Goal: Navigation & Orientation: Find specific page/section

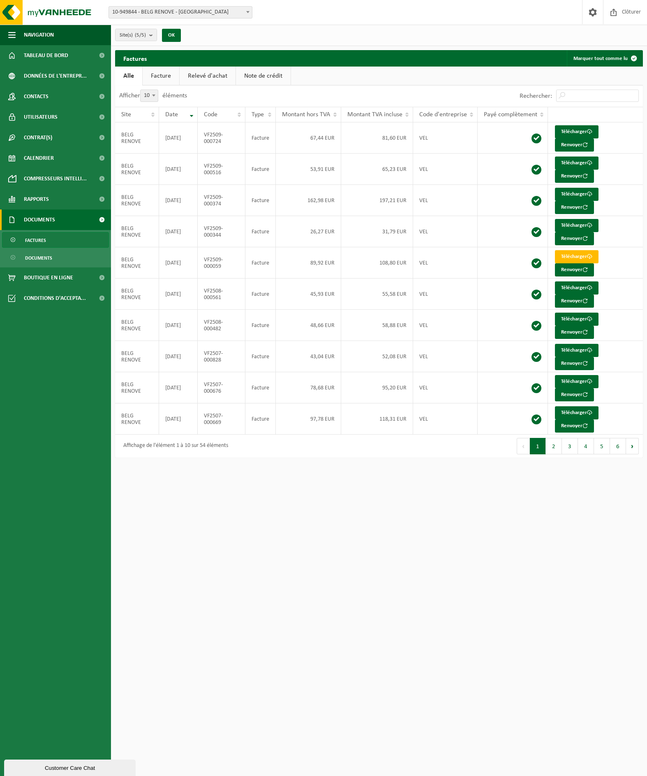
click at [156, 74] on link "Facture" at bounding box center [161, 76] width 37 height 19
click at [138, 72] on link "Alle" at bounding box center [128, 76] width 27 height 19
click at [212, 76] on link "Relevé d'achat" at bounding box center [208, 76] width 56 height 19
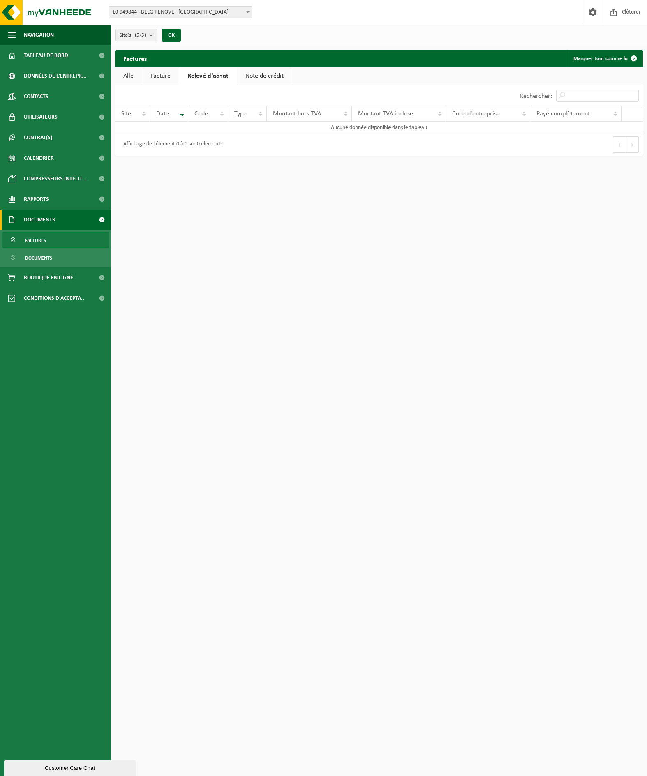
click at [130, 76] on link "Alle" at bounding box center [128, 76] width 27 height 19
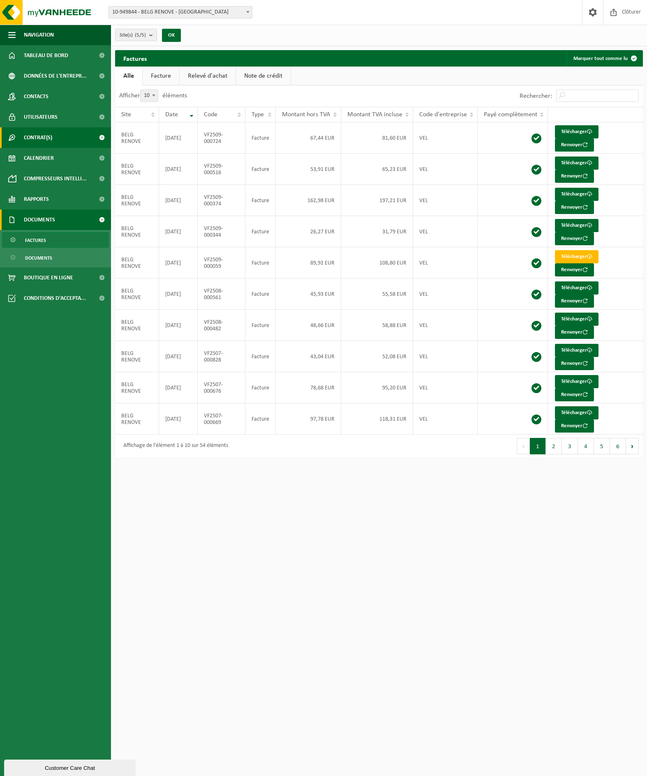
click at [39, 143] on span "Contrat(s)" at bounding box center [38, 137] width 28 height 21
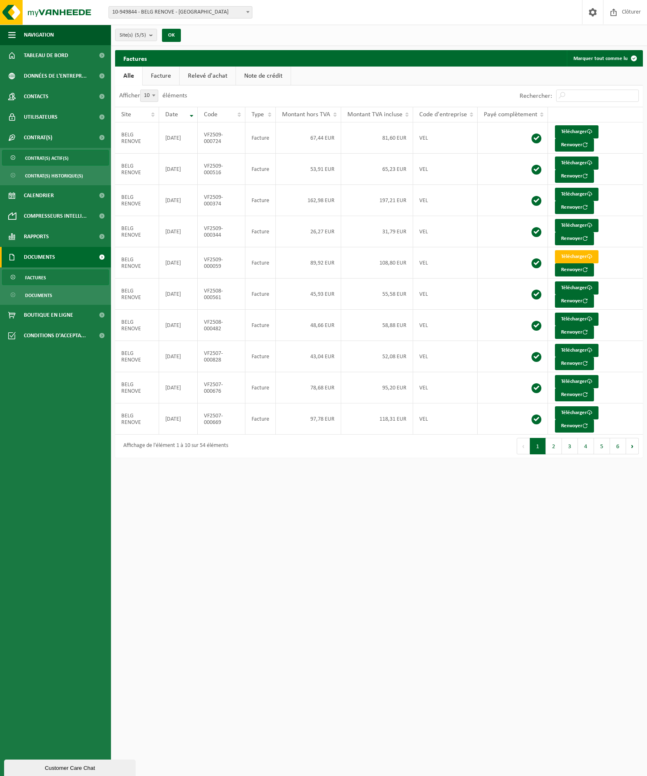
click at [39, 157] on span "Contrat(s) actif(s)" at bounding box center [47, 158] width 44 height 16
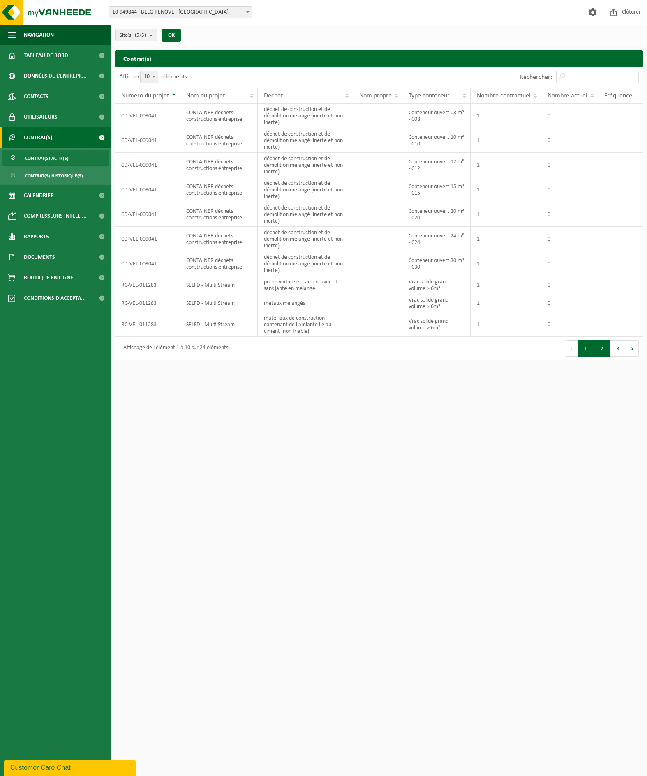
drag, startPoint x: 596, startPoint y: 348, endPoint x: 604, endPoint y: 350, distance: 7.9
click at [596, 348] on button "2" at bounding box center [602, 348] width 16 height 16
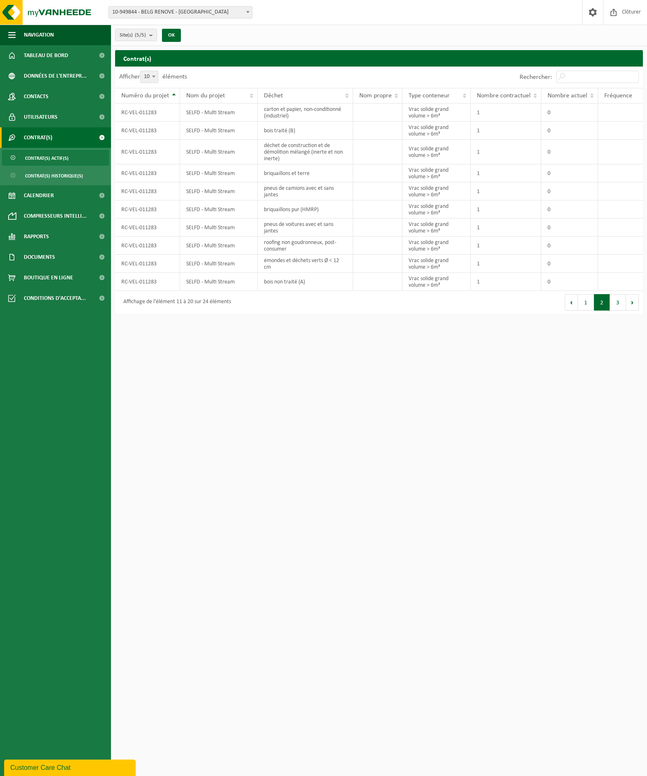
click at [617, 303] on button "3" at bounding box center [618, 302] width 16 height 16
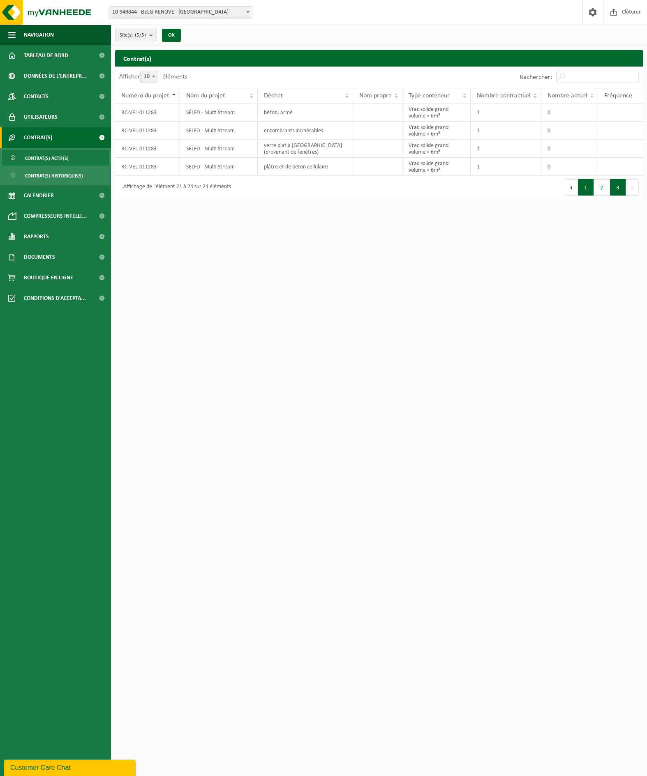
click at [585, 196] on div "Premier Précédent 1 2 3 Suivant Dernier" at bounding box center [511, 187] width 264 height 23
click at [585, 192] on button "1" at bounding box center [586, 187] width 16 height 16
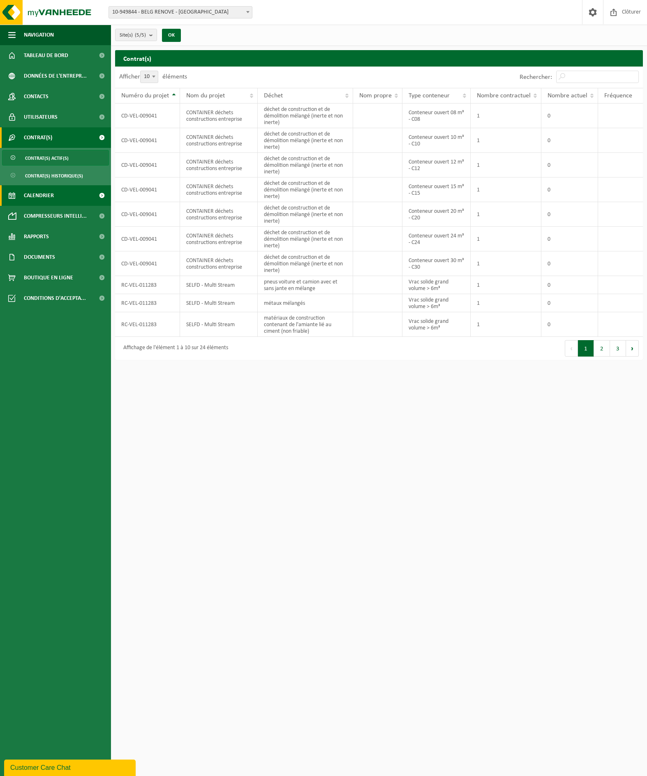
click at [50, 194] on span "Calendrier" at bounding box center [39, 195] width 30 height 21
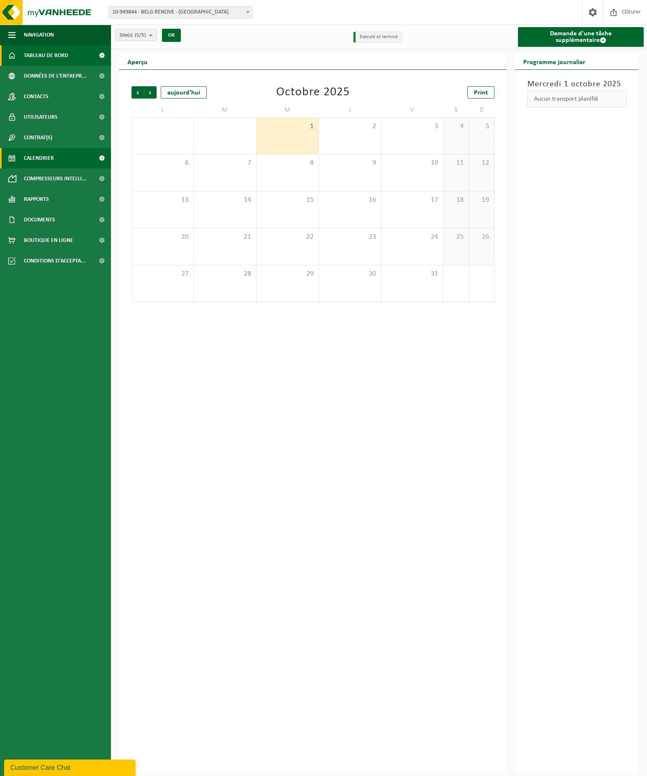
click at [38, 51] on span "Tableau de bord" at bounding box center [46, 55] width 44 height 21
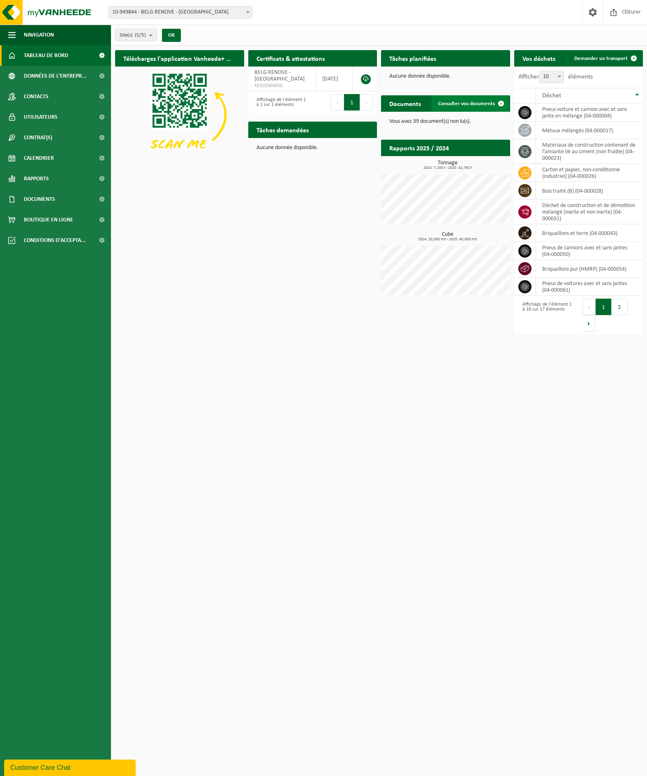
click at [464, 104] on span "Consulter vos documents" at bounding box center [466, 103] width 57 height 5
